Goal: Information Seeking & Learning: Learn about a topic

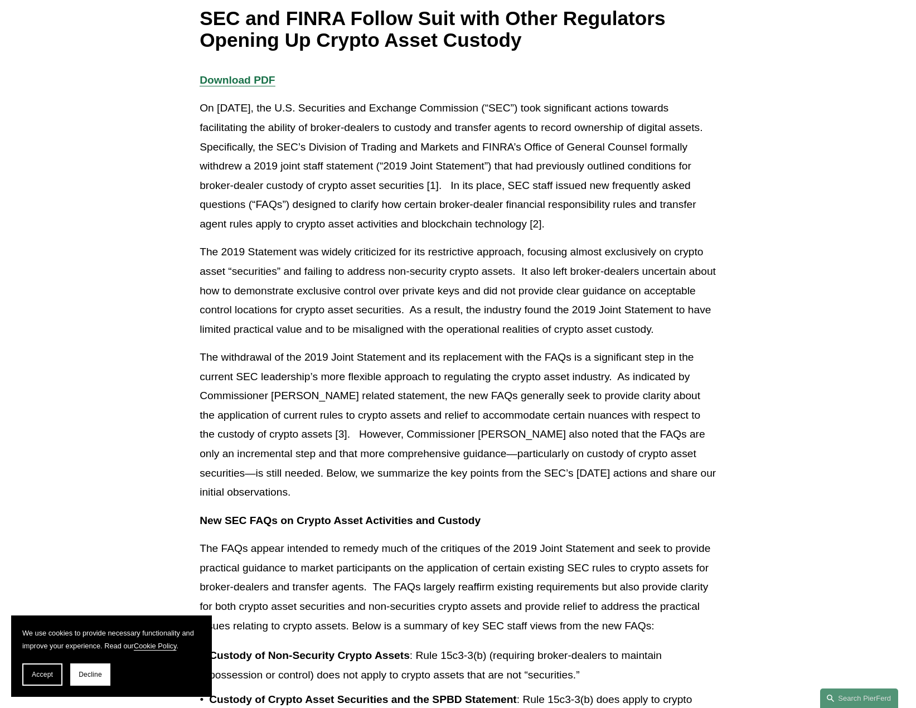
drag, startPoint x: 703, startPoint y: 239, endPoint x: 707, endPoint y: 250, distance: 11.3
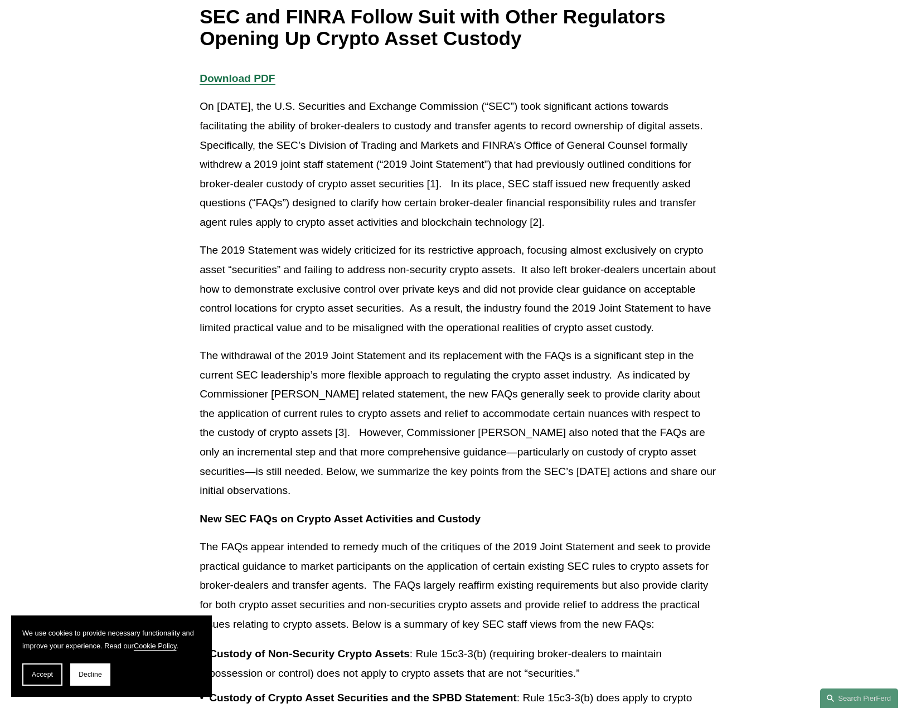
click at [537, 223] on p "On [DATE], the U.S. Securities and Exchange Commission (“SEC”) took significant…" at bounding box center [458, 164] width 517 height 135
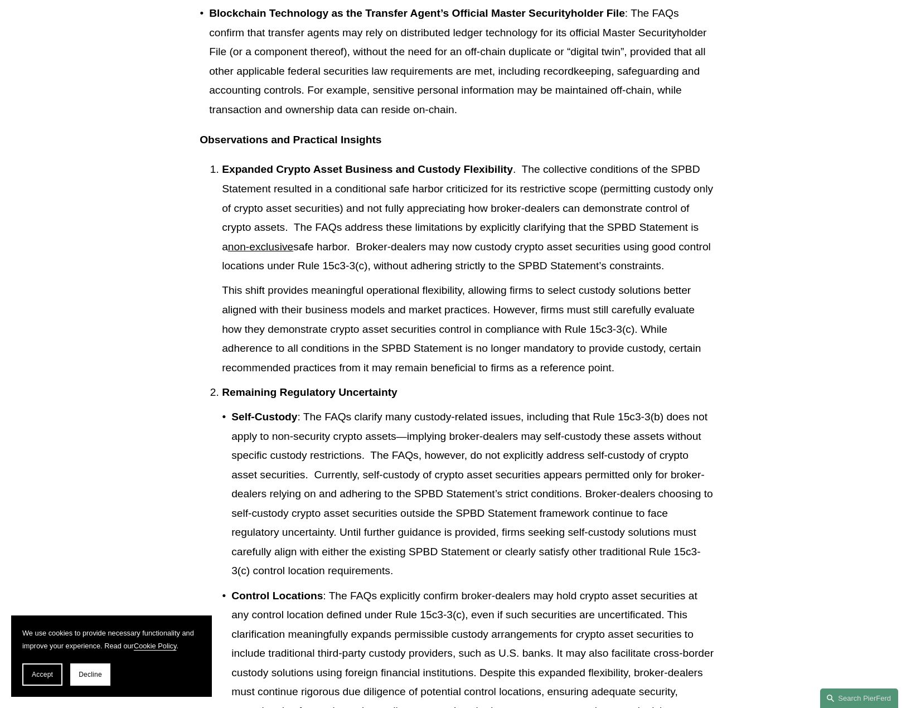
scroll to position [3259, 0]
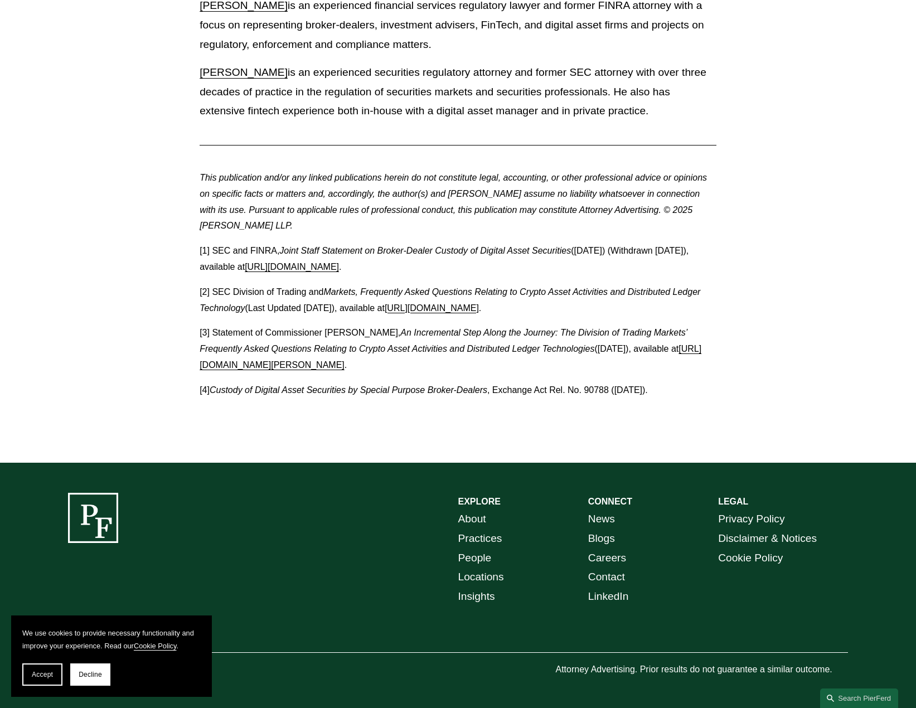
drag, startPoint x: 535, startPoint y: 161, endPoint x: 523, endPoint y: 445, distance: 283.7
click at [495, 296] on p "[2] SEC Division of Trading and Markets, Frequently Asked Questions Relating to…" at bounding box center [458, 300] width 517 height 32
click at [479, 303] on link "[URL][DOMAIN_NAME]" at bounding box center [432, 307] width 94 height 9
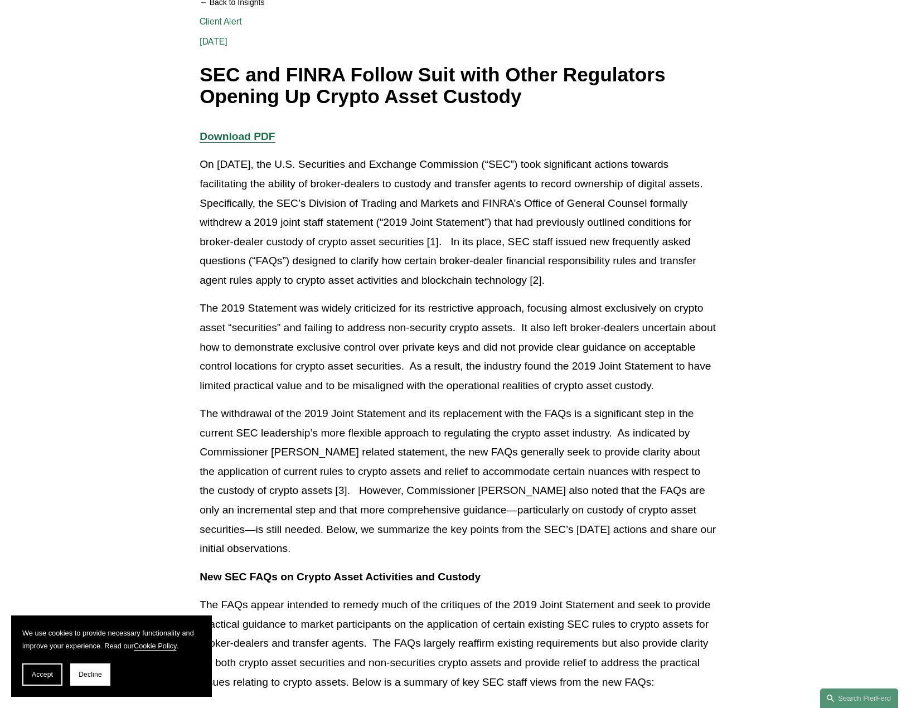
scroll to position [0, 0]
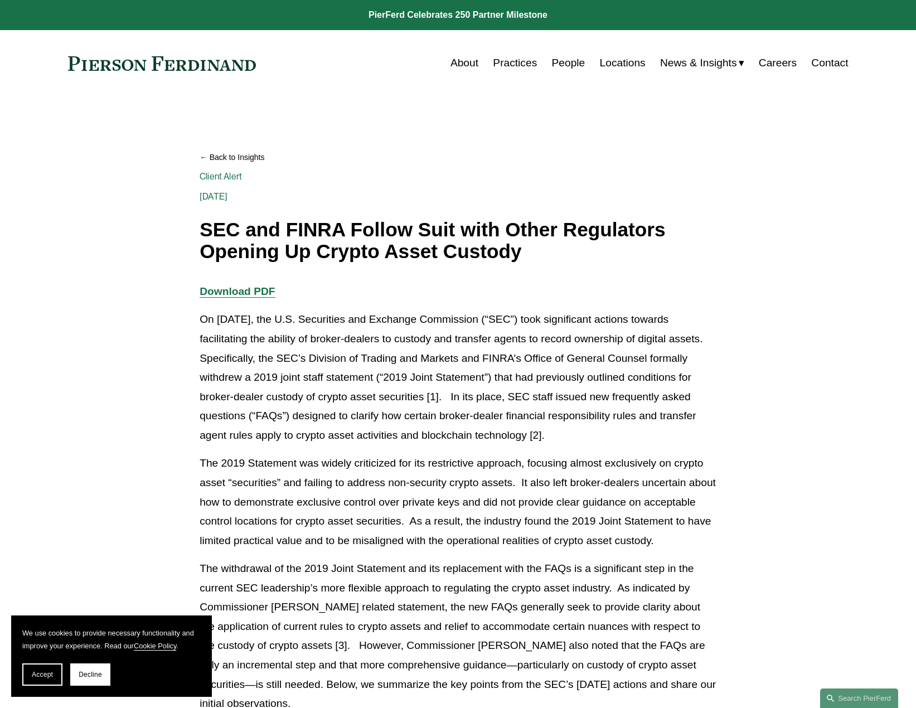
drag, startPoint x: 442, startPoint y: 343, endPoint x: 360, endPoint y: -3, distance: 355.6
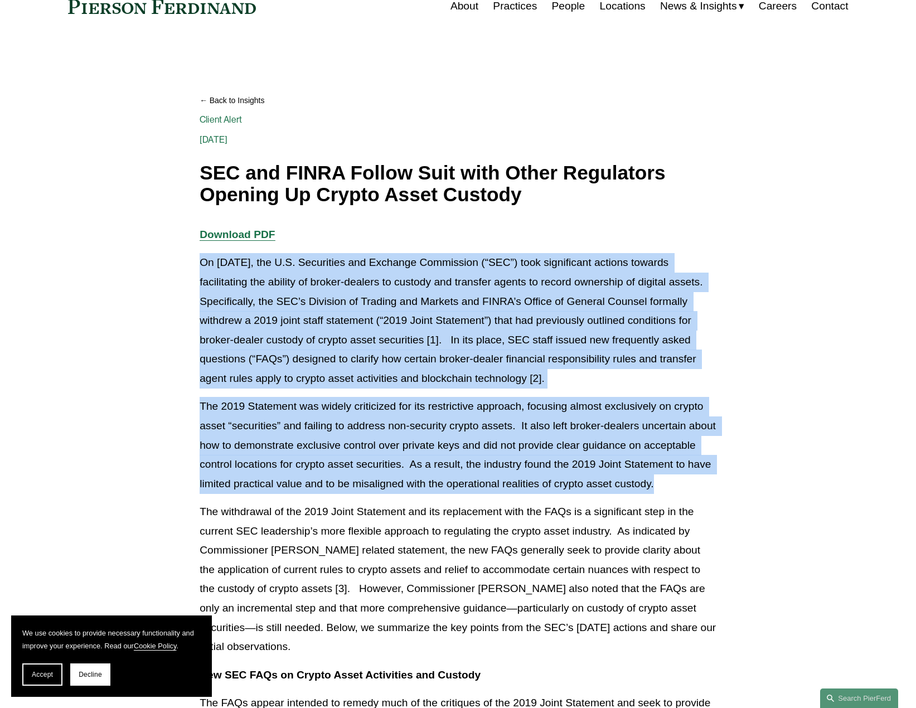
scroll to position [167, 0]
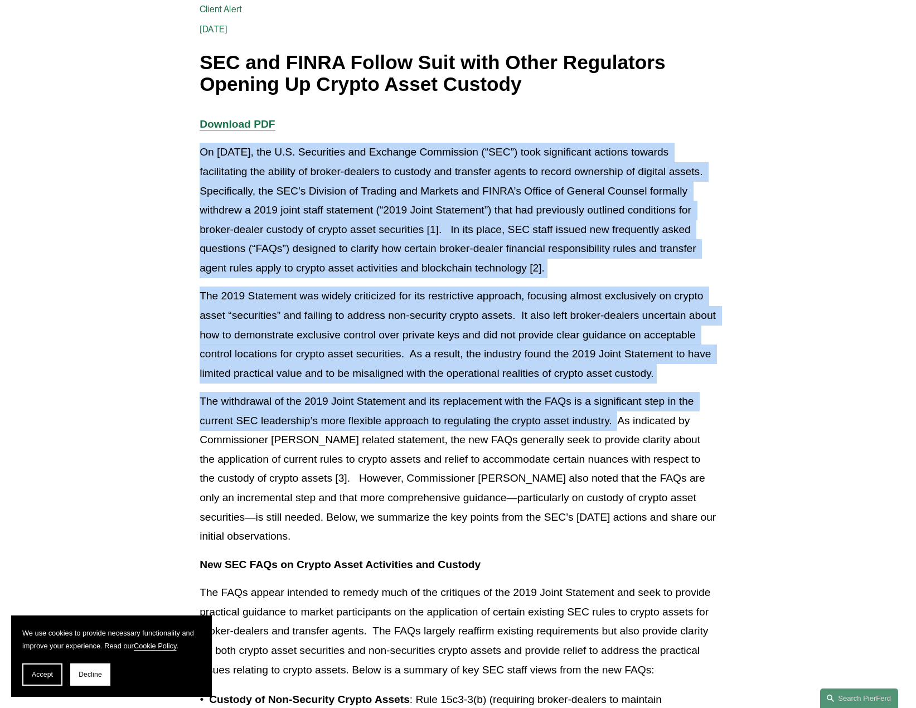
drag, startPoint x: 198, startPoint y: 316, endPoint x: 619, endPoint y: 436, distance: 437.5
copy div "On May 15, 2025, the U.S. Securities and Exchange Commission (“SEC”) took signi…"
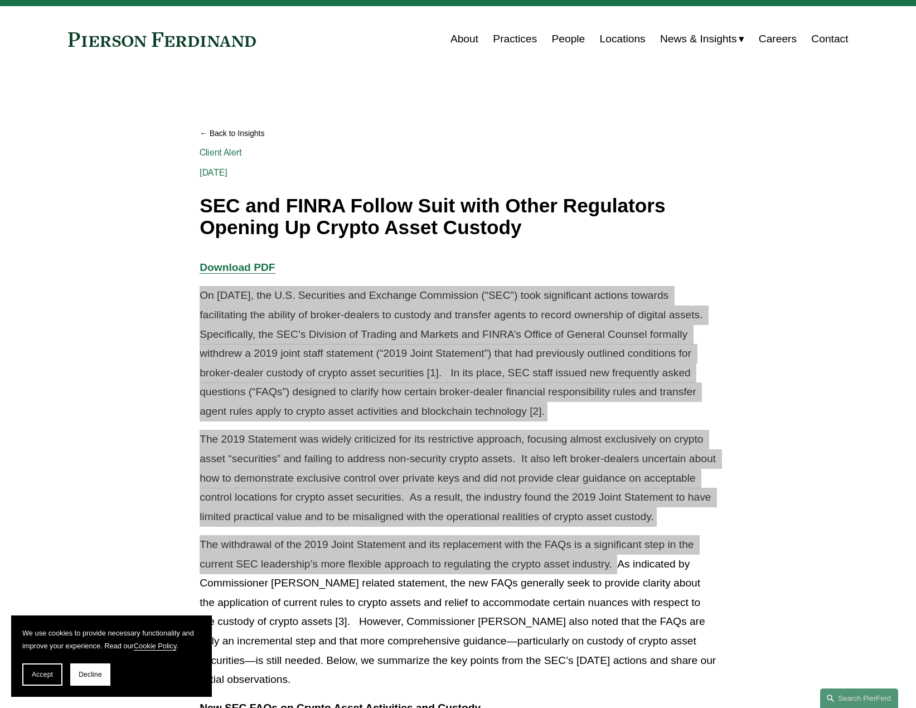
scroll to position [0, 0]
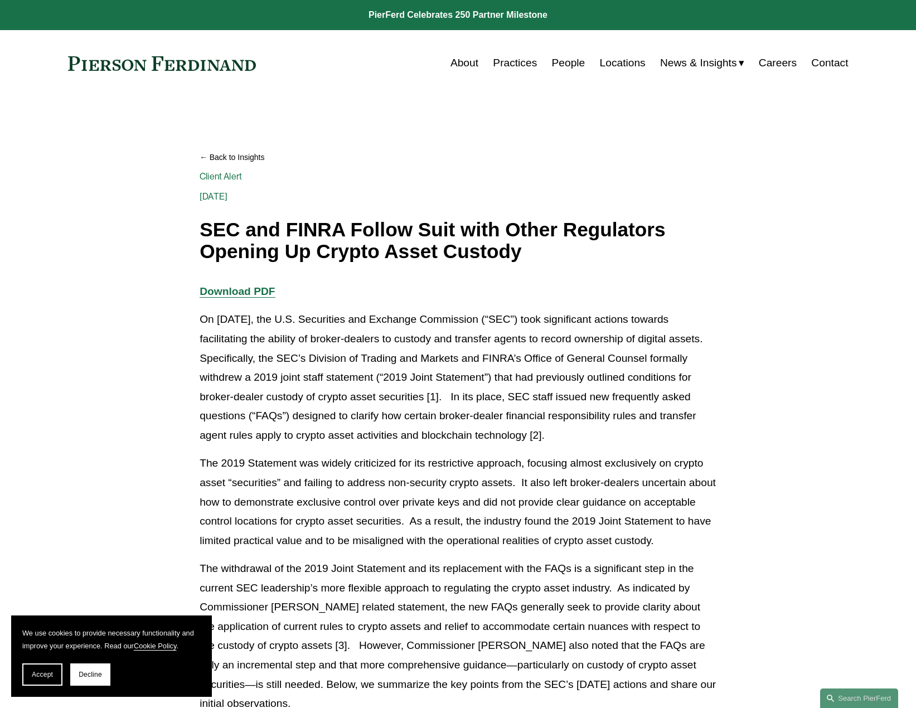
drag, startPoint x: 564, startPoint y: 197, endPoint x: 530, endPoint y: 240, distance: 54.5
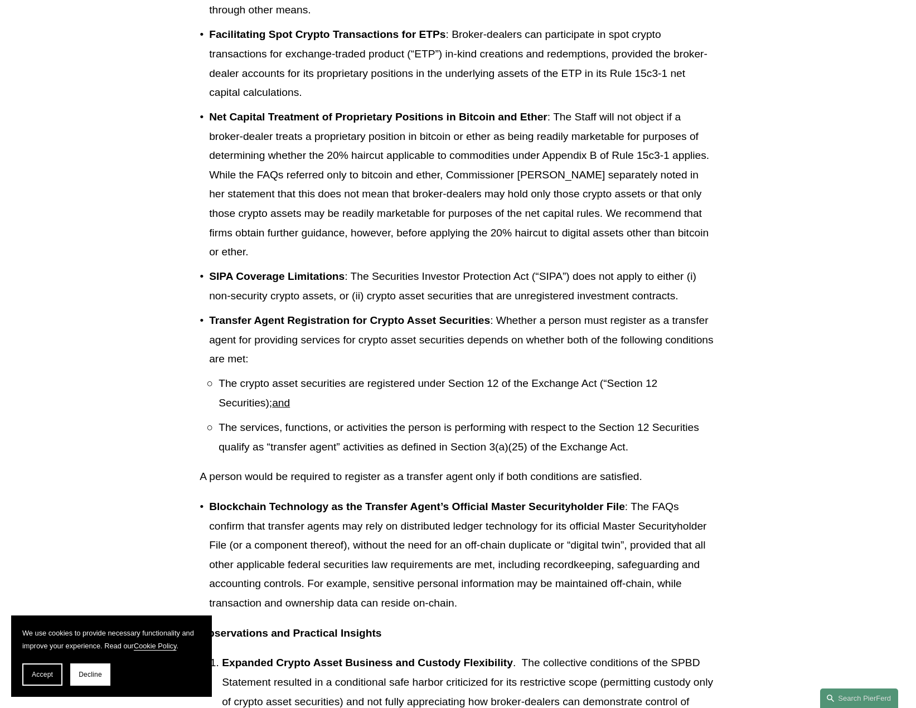
scroll to position [3259, 0]
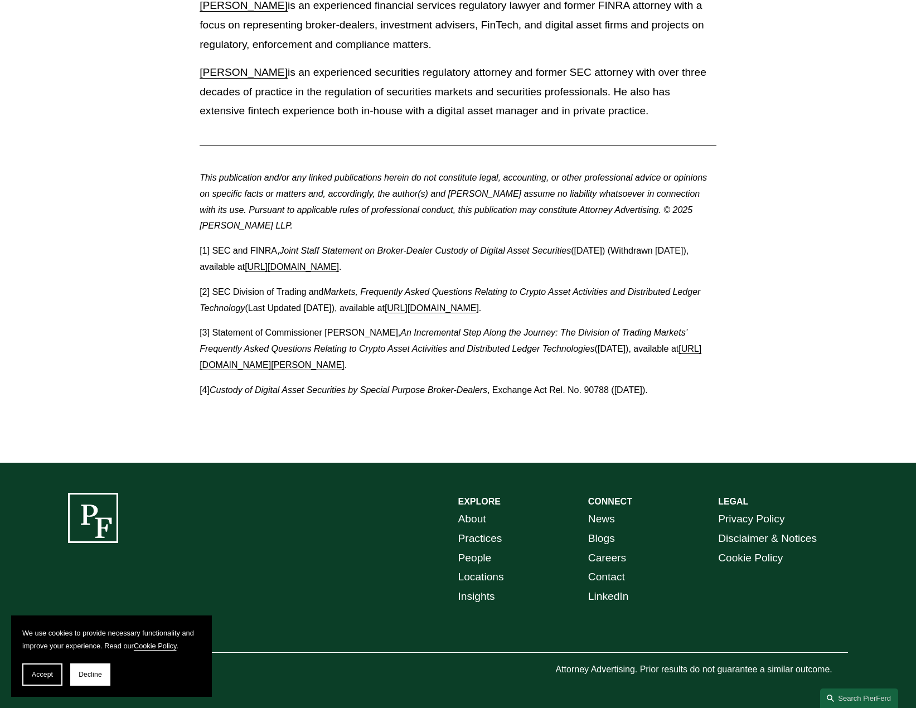
drag, startPoint x: 516, startPoint y: 241, endPoint x: 660, endPoint y: 191, distance: 152.4
